Goal: Information Seeking & Learning: Learn about a topic

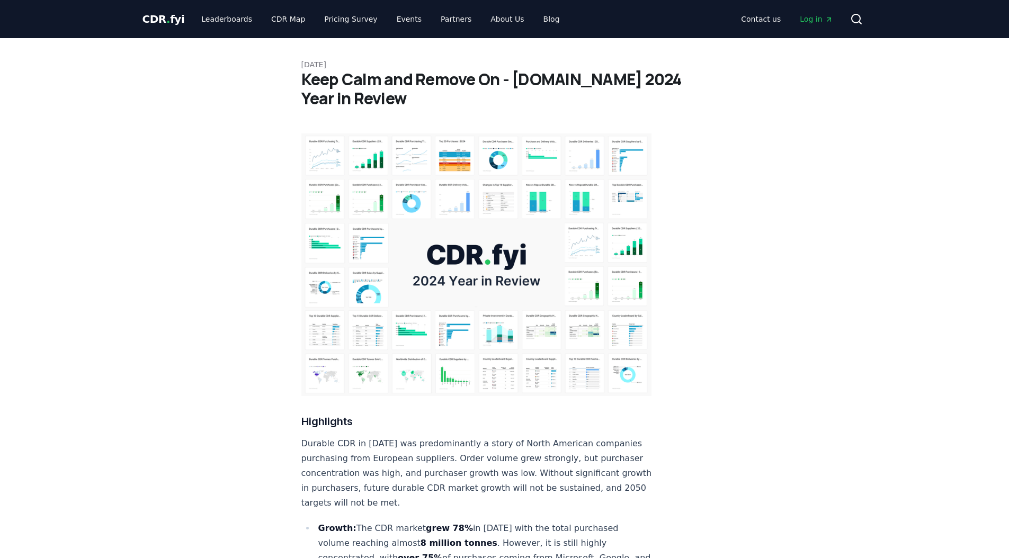
click at [369, 155] on img at bounding box center [476, 265] width 351 height 263
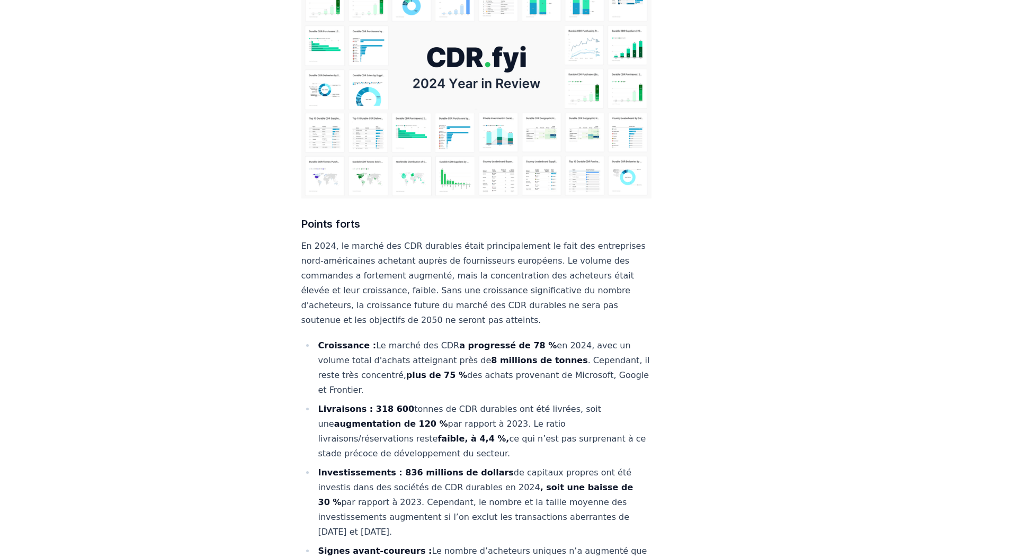
scroll to position [215, 0]
